Goal: Check status: Check status

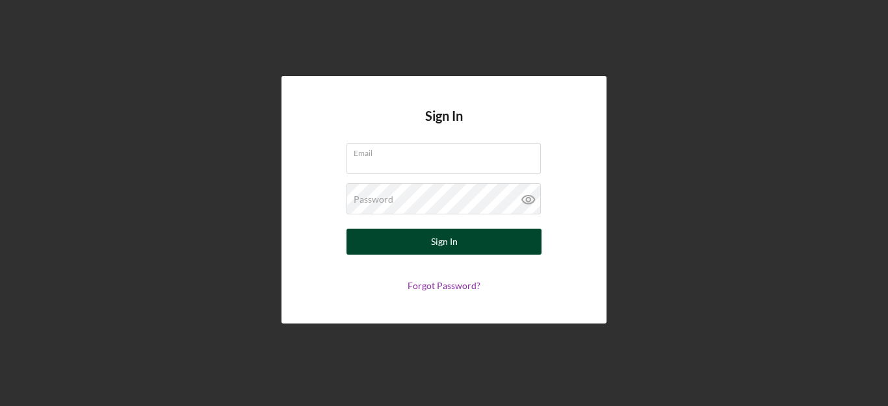
type input "[PERSON_NAME][EMAIL_ADDRESS][DOMAIN_NAME]"
click at [406, 244] on button "Sign In" at bounding box center [443, 242] width 195 height 26
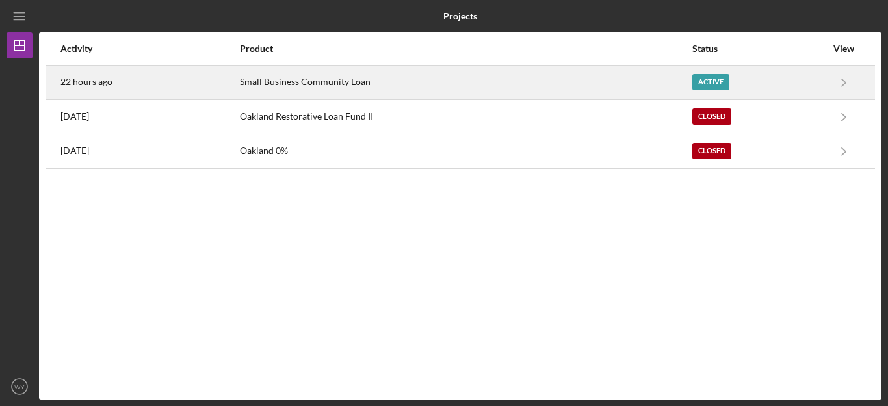
click at [668, 94] on div "Small Business Community Loan" at bounding box center [465, 82] width 451 height 33
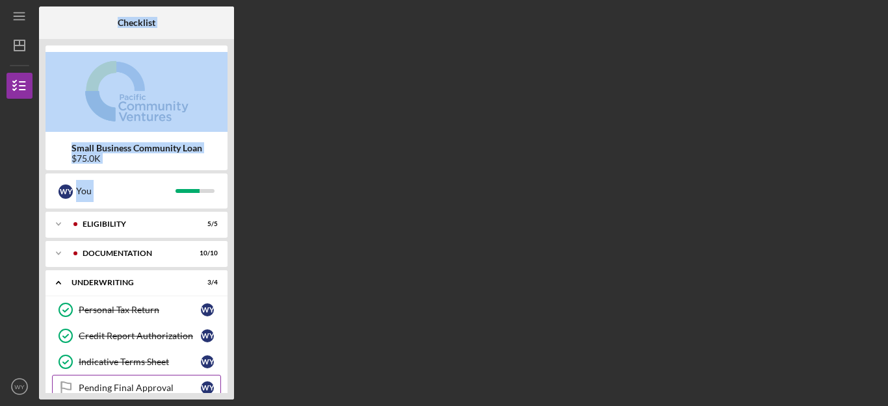
click at [129, 384] on div "Pending Final Approval" at bounding box center [140, 388] width 122 height 10
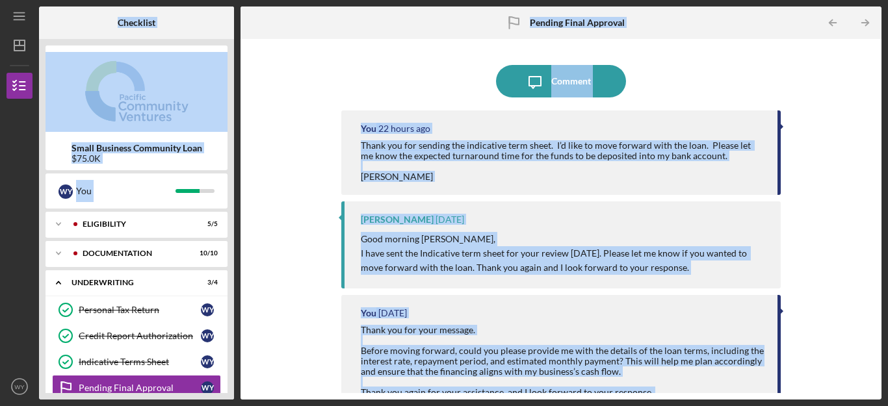
click at [305, 222] on div "Icon/Message Comment You 22 hours ago Thank you for sending the indicative term…" at bounding box center [561, 220] width 628 height 348
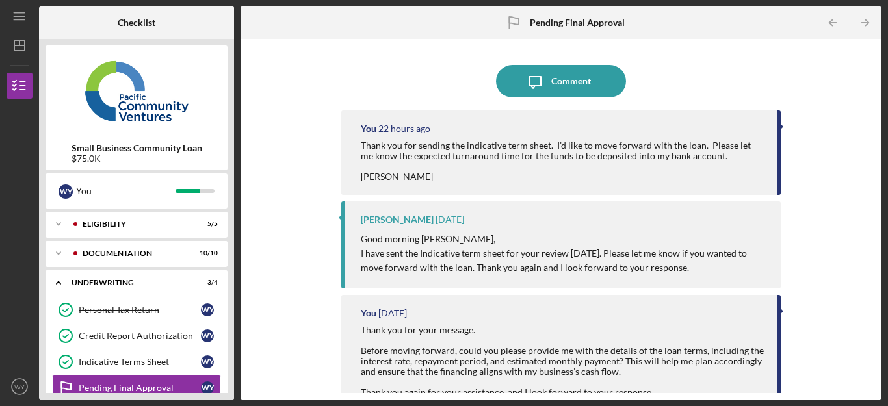
click at [311, 136] on div "Icon/Message Comment You 22 hours ago Thank you for sending the indicative term…" at bounding box center [561, 220] width 628 height 348
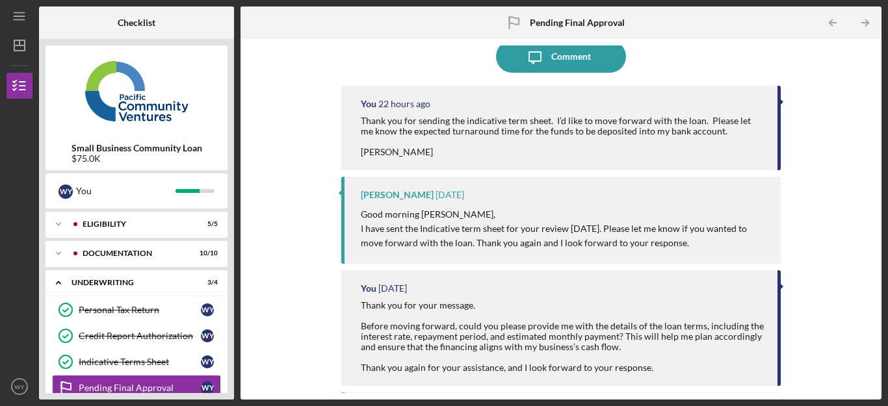
scroll to position [26, 0]
click at [148, 332] on div "Credit Report Authorization" at bounding box center [140, 336] width 122 height 10
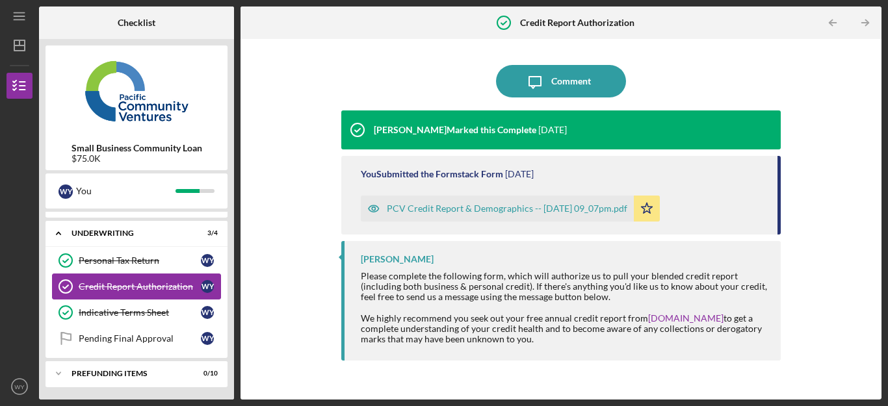
scroll to position [50, 0]
click at [148, 332] on link "Pending Final Approval Pending Final Approval W Y" at bounding box center [136, 338] width 169 height 26
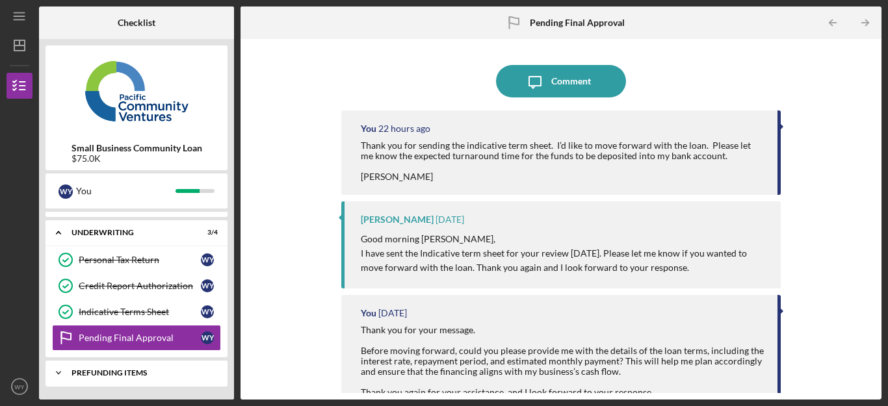
click at [161, 369] on div "Prefunding Items" at bounding box center [142, 373] width 140 height 8
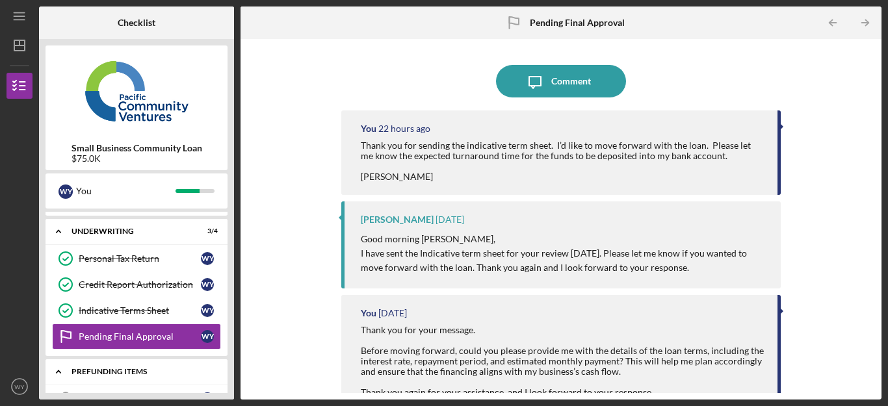
scroll to position [50, 0]
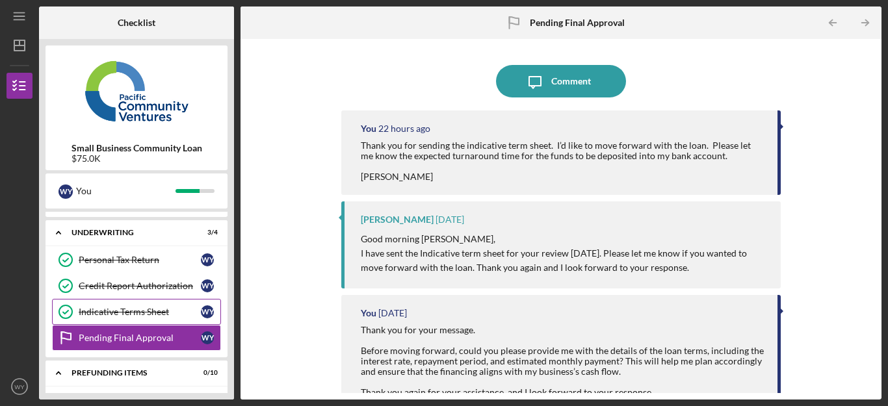
click at [151, 315] on div "Indicative Terms Sheet" at bounding box center [140, 312] width 122 height 10
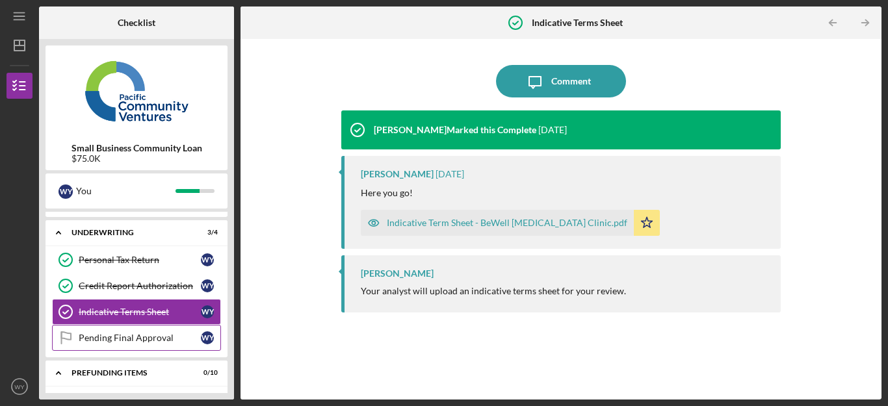
click at [153, 335] on div "Pending Final Approval" at bounding box center [140, 338] width 122 height 10
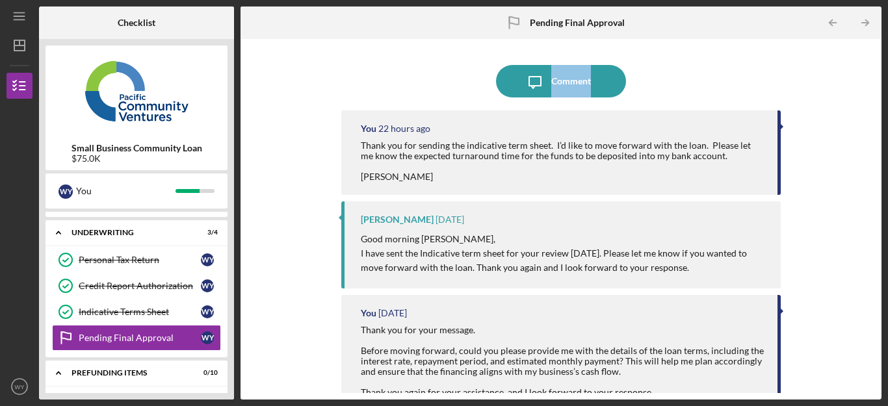
drag, startPoint x: 875, startPoint y: 77, endPoint x: 868, endPoint y: 59, distance: 19.0
click at [868, 59] on div "Icon/Message Comment You 22 hours ago Thank you for sending the indicative term…" at bounding box center [561, 219] width 641 height 361
click at [142, 341] on div "Pending Final Approval" at bounding box center [140, 338] width 122 height 10
click at [121, 235] on div "Underwriting" at bounding box center [142, 233] width 140 height 8
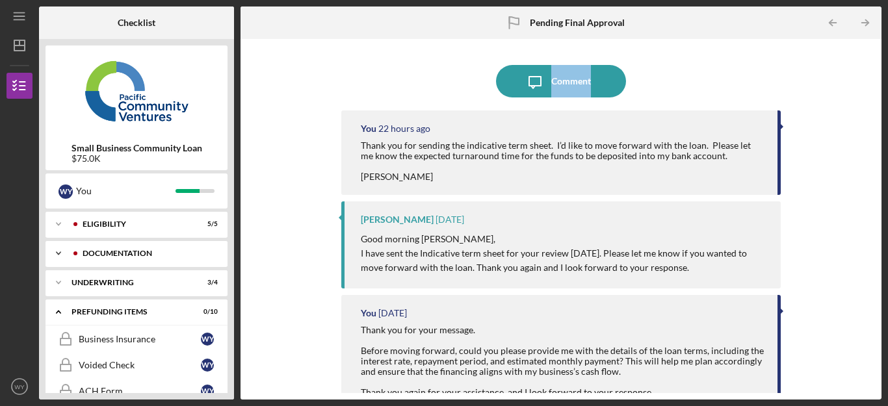
click at [125, 252] on div "Documentation" at bounding box center [147, 254] width 129 height 8
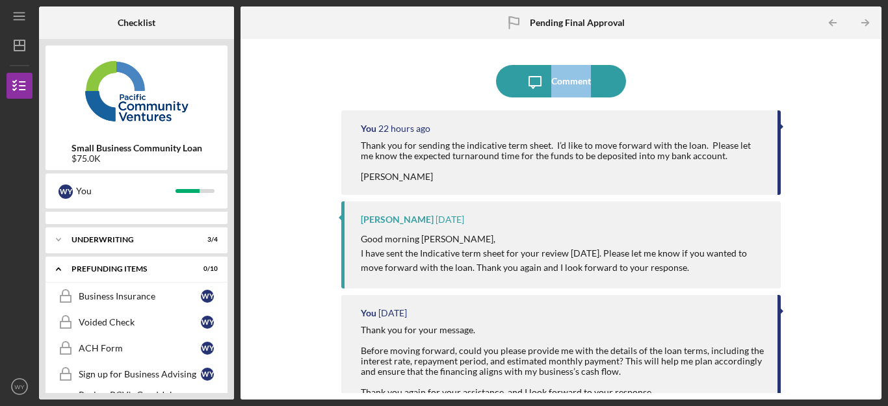
scroll to position [312, 0]
click at [125, 237] on div "Underwriting" at bounding box center [142, 238] width 140 height 8
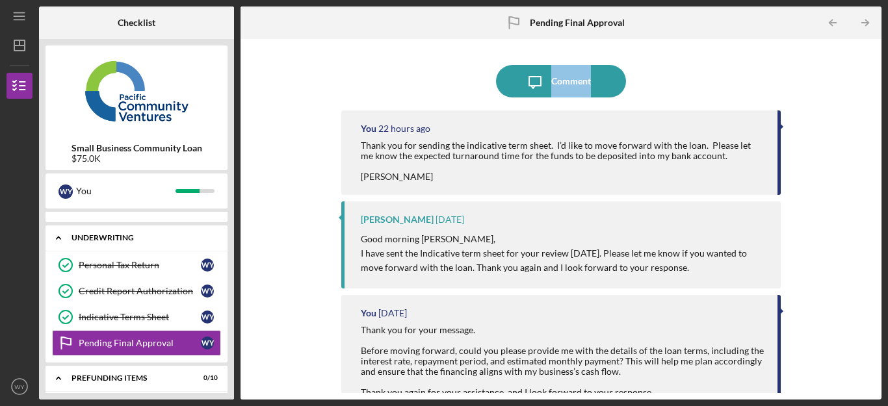
scroll to position [353, 0]
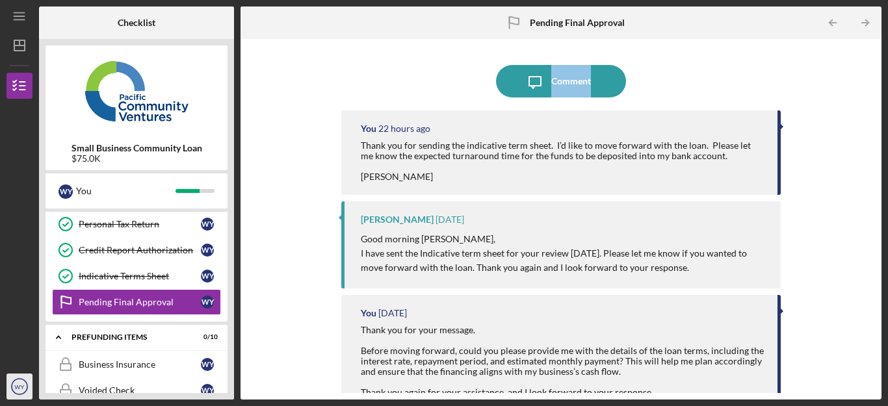
click at [16, 385] on text "WY" at bounding box center [19, 387] width 10 height 7
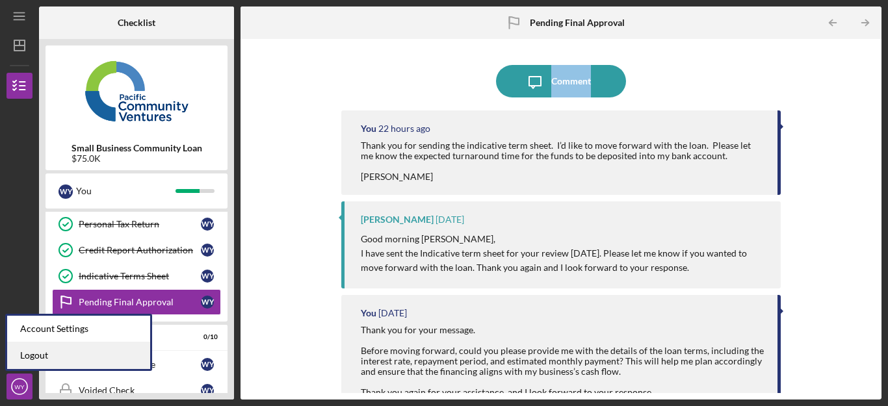
click at [51, 356] on link "Logout" at bounding box center [78, 356] width 143 height 27
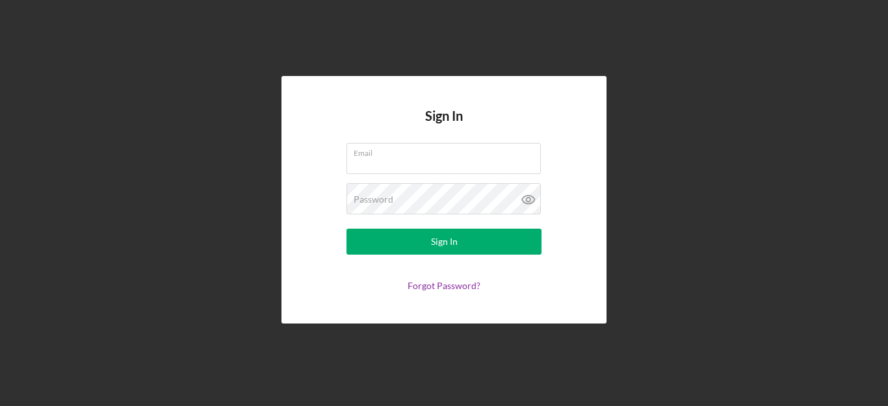
type input "[PERSON_NAME][EMAIL_ADDRESS][DOMAIN_NAME]"
